Goal: Transaction & Acquisition: Purchase product/service

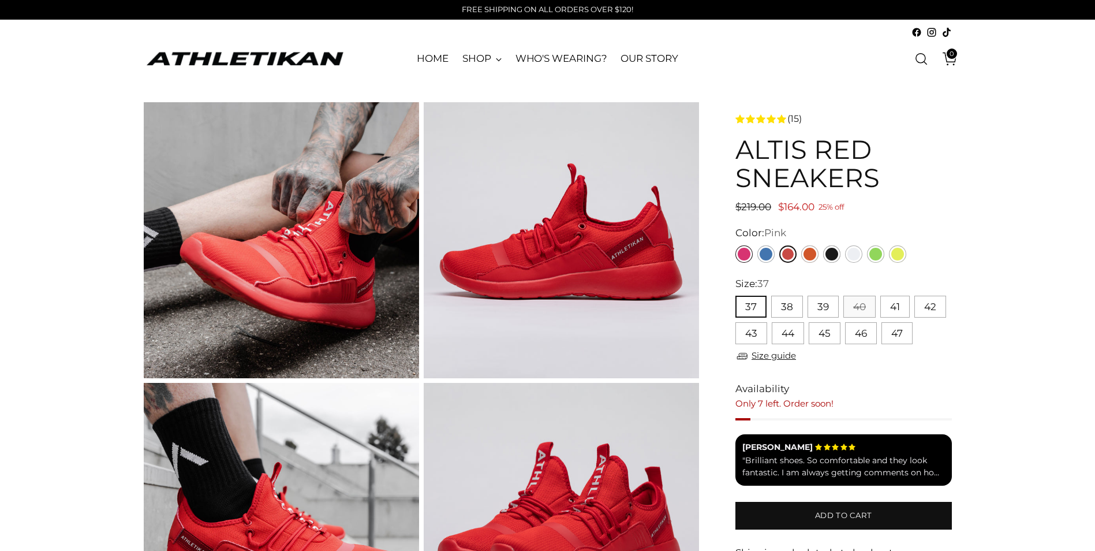
click at [746, 252] on link "Pink" at bounding box center [744, 253] width 17 height 17
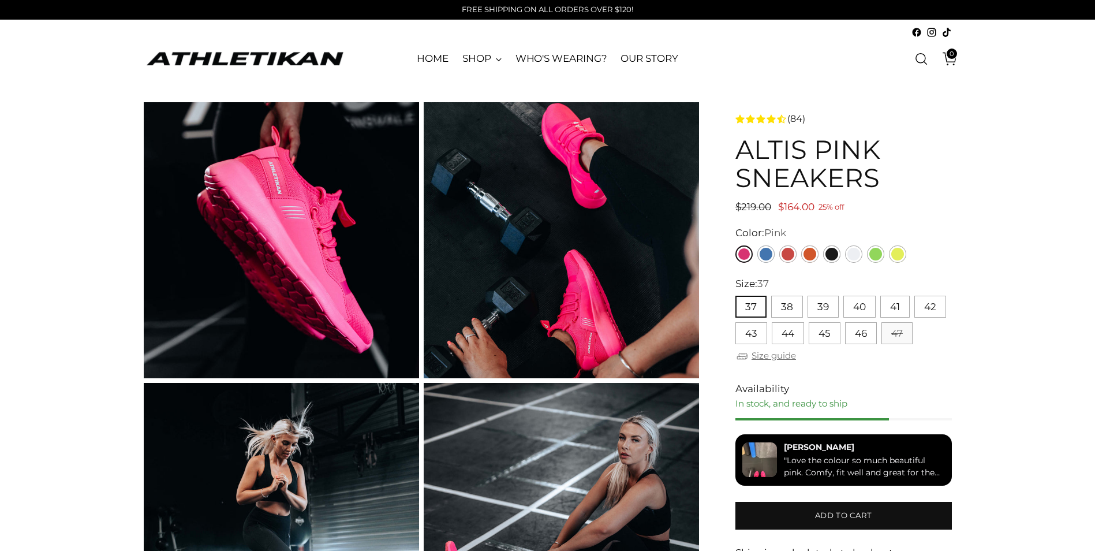
click at [779, 352] on link "Size guide" at bounding box center [766, 356] width 61 height 14
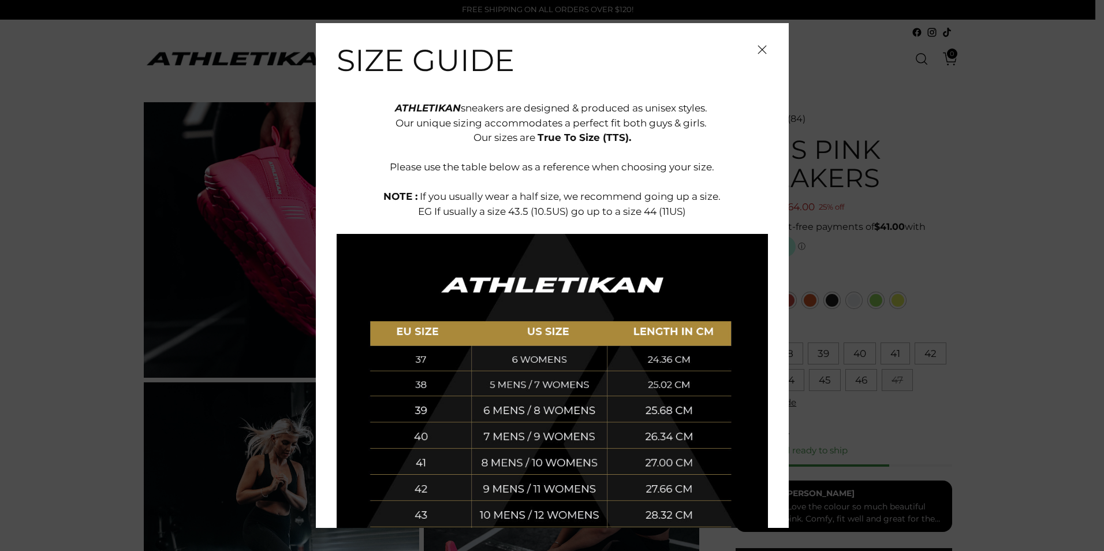
drag, startPoint x: 755, startPoint y: 46, endPoint x: 759, endPoint y: 64, distance: 18.9
click at [758, 45] on icon "Close" at bounding box center [762, 49] width 9 height 9
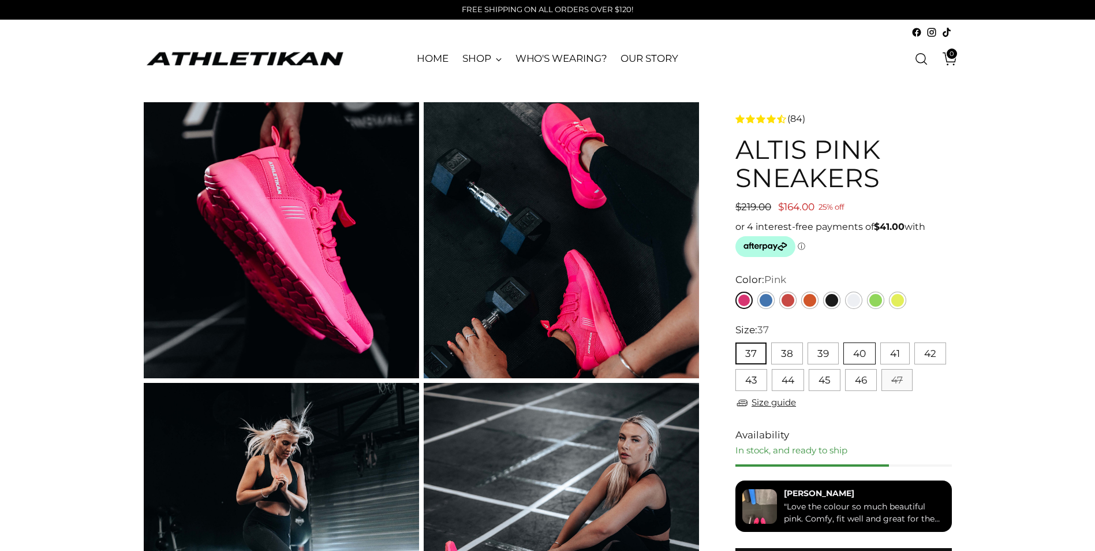
click at [859, 349] on button "40" at bounding box center [860, 353] width 32 height 22
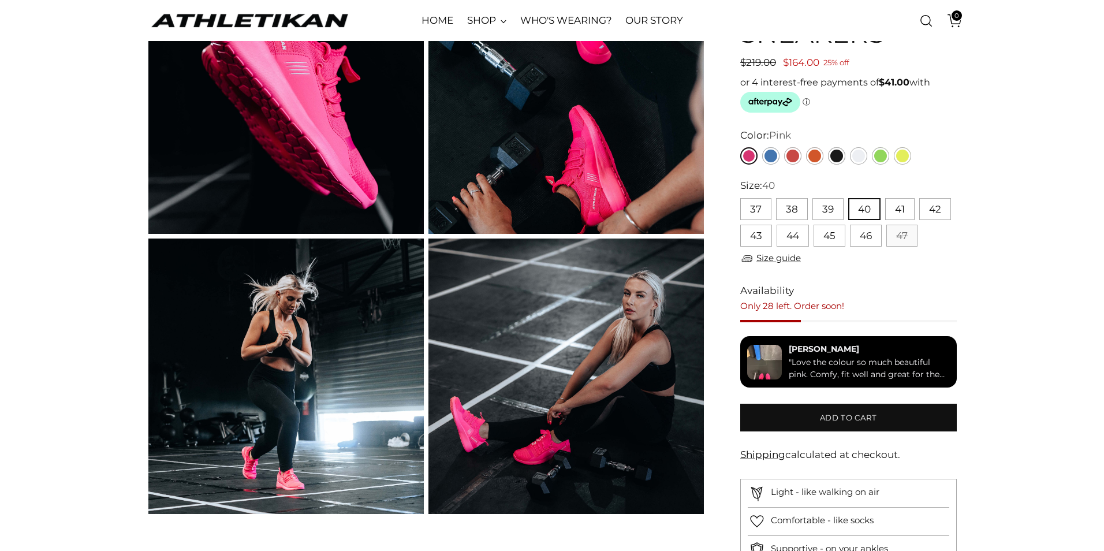
scroll to position [173, 0]
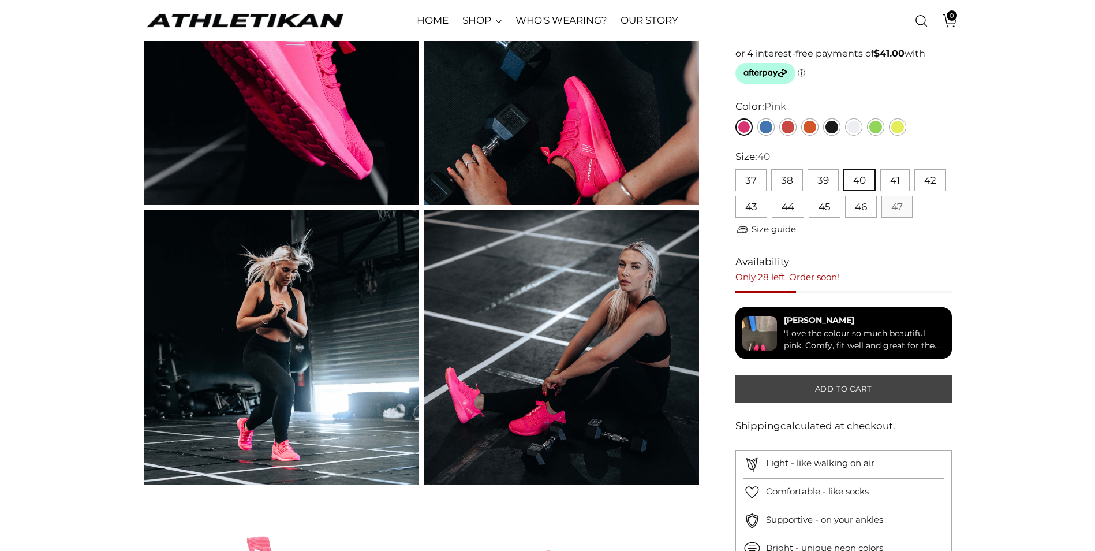
click at [858, 389] on span "Add to cart" at bounding box center [843, 388] width 57 height 11
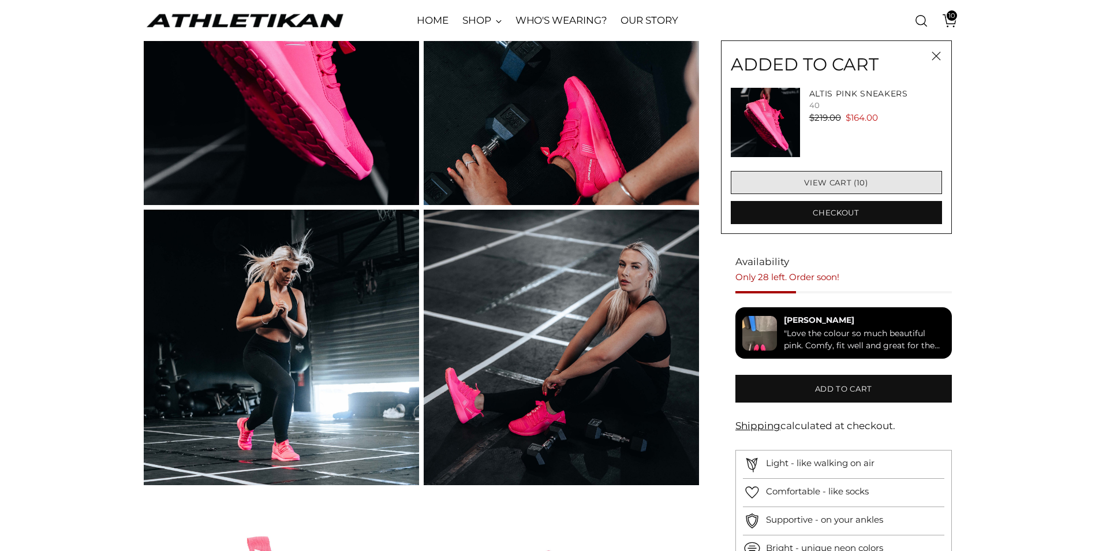
click at [828, 180] on link "View cart (10)" at bounding box center [836, 182] width 211 height 23
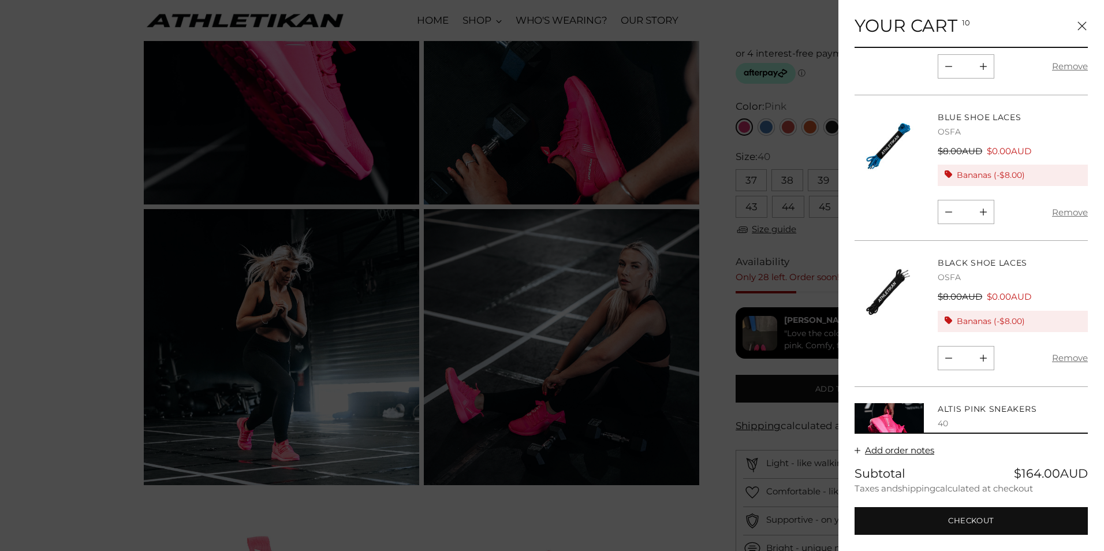
scroll to position [962, 0]
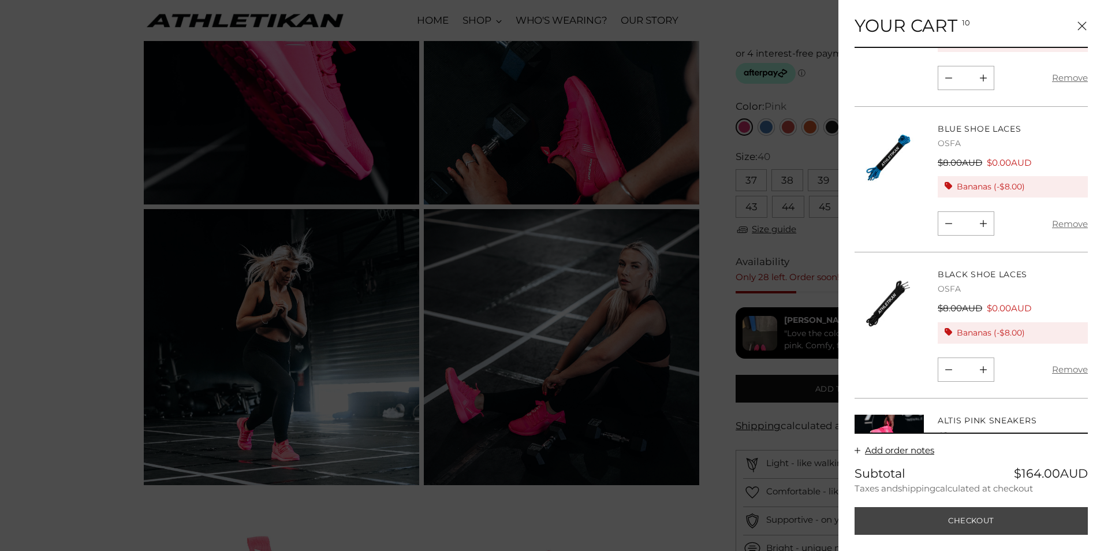
click at [1007, 522] on button "Checkout" at bounding box center [971, 521] width 233 height 28
